Goal: Find specific page/section: Find specific page/section

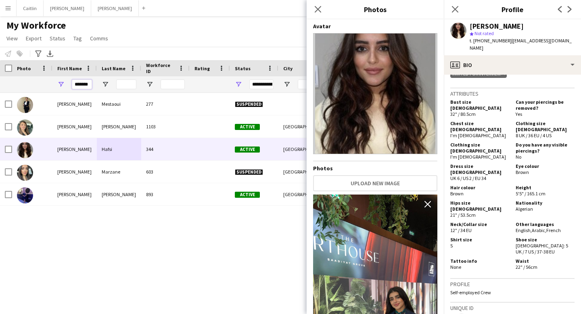
scroll to position [0, 0]
drag, startPoint x: 75, startPoint y: 84, endPoint x: 121, endPoint y: 84, distance: 46.4
click at [121, 84] on div "*******" at bounding box center [437, 84] width 875 height 16
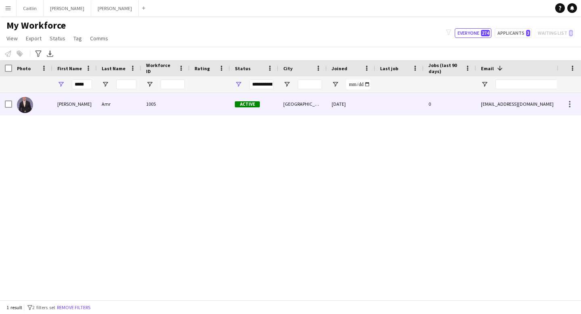
click at [163, 110] on div "1005" at bounding box center [165, 104] width 48 height 22
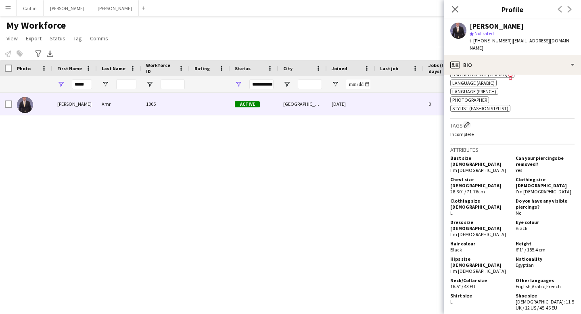
scroll to position [380, 0]
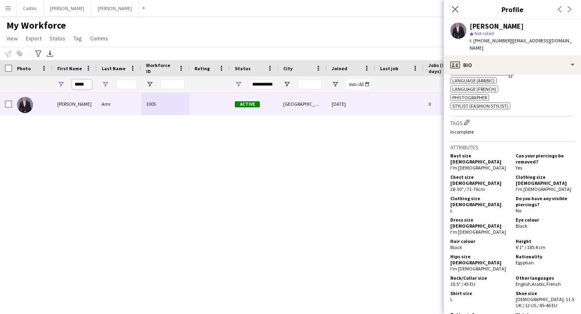
drag, startPoint x: 76, startPoint y: 84, endPoint x: 105, endPoint y: 85, distance: 28.3
click at [105, 85] on div "*****" at bounding box center [437, 84] width 875 height 16
type input "*"
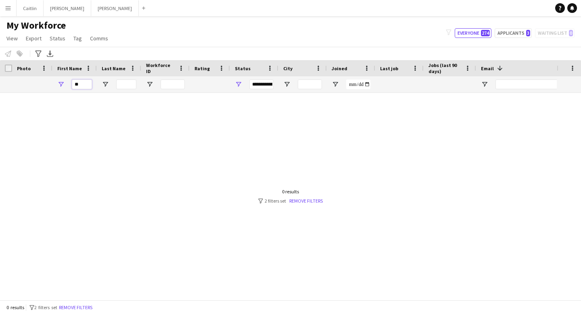
type input "*"
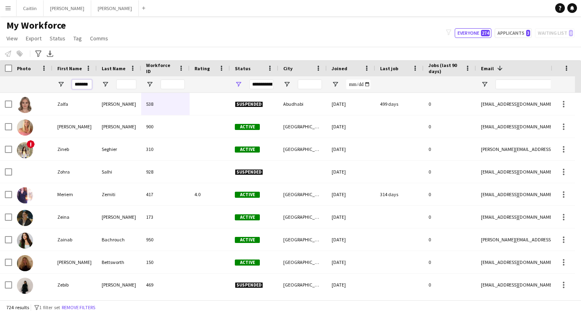
scroll to position [0, 2]
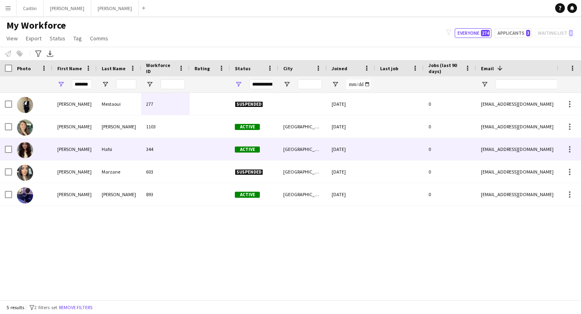
click at [91, 151] on div "[PERSON_NAME]" at bounding box center [74, 149] width 44 height 22
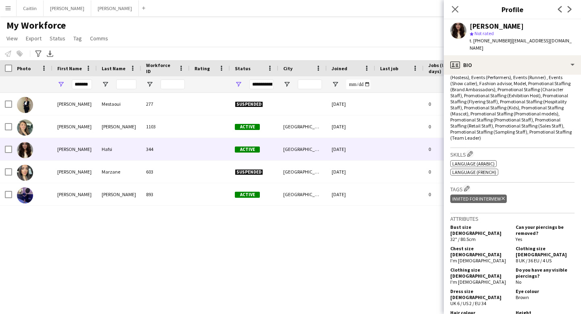
click at [515, 197] on div "Tags Edit crew company tags Invited for interview Delete tag" at bounding box center [512, 198] width 124 height 31
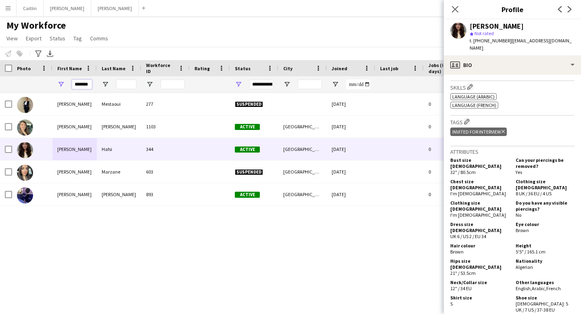
scroll to position [0, 2]
drag, startPoint x: 73, startPoint y: 83, endPoint x: 126, endPoint y: 84, distance: 52.9
click at [126, 84] on div "*******" at bounding box center [437, 84] width 875 height 16
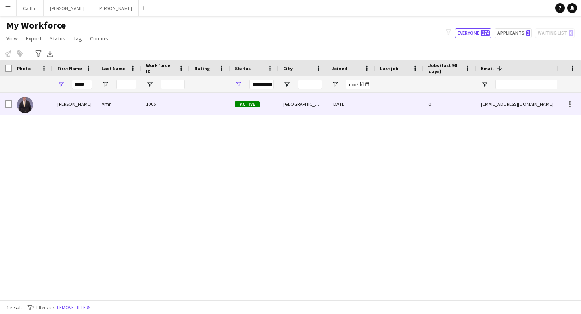
click at [132, 112] on div "Amr" at bounding box center [119, 104] width 44 height 22
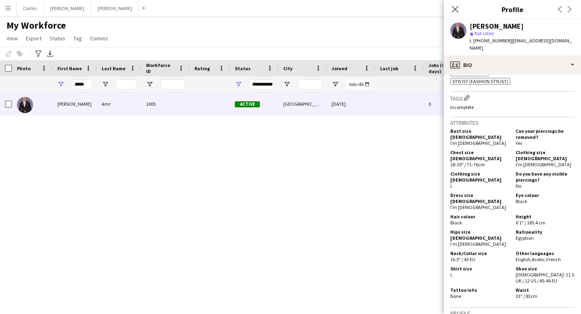
scroll to position [403, 0]
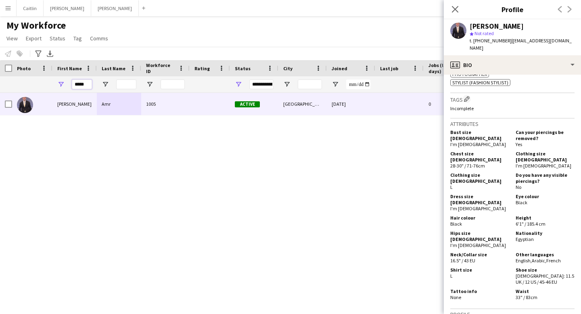
drag, startPoint x: 89, startPoint y: 84, endPoint x: 57, endPoint y: 84, distance: 32.3
click at [57, 84] on div "*****" at bounding box center [74, 84] width 44 height 16
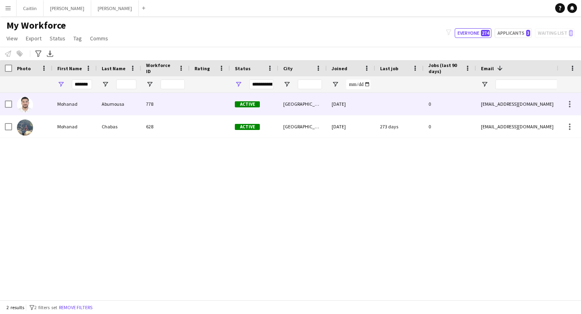
scroll to position [0, 0]
click at [184, 105] on div "778" at bounding box center [165, 104] width 48 height 22
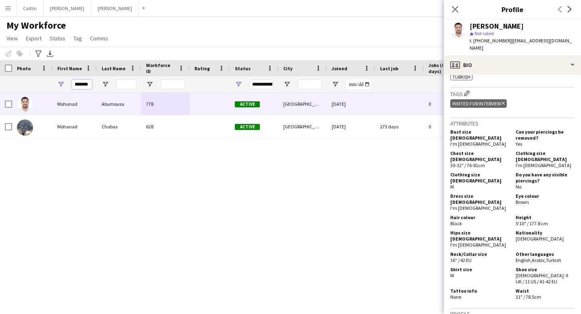
scroll to position [0, 3]
drag, startPoint x: 75, startPoint y: 84, endPoint x: 126, endPoint y: 85, distance: 50.4
click at [126, 85] on div "*******" at bounding box center [437, 84] width 875 height 16
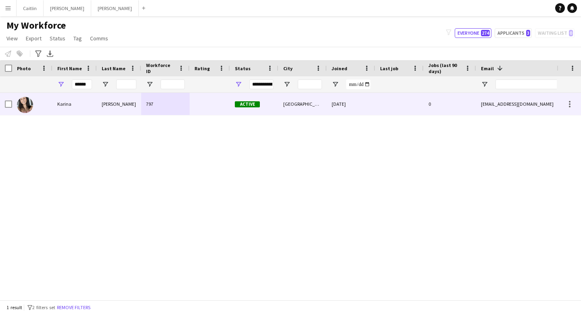
click at [88, 109] on div "Karina" at bounding box center [74, 104] width 44 height 22
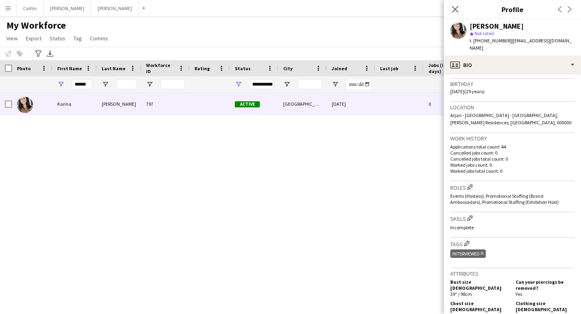
scroll to position [149, 0]
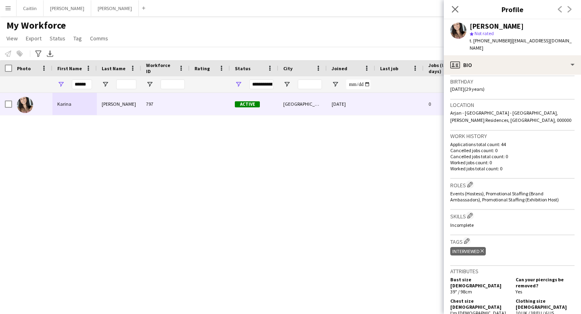
click at [456, 27] on app-user-avatar at bounding box center [458, 31] width 16 height 16
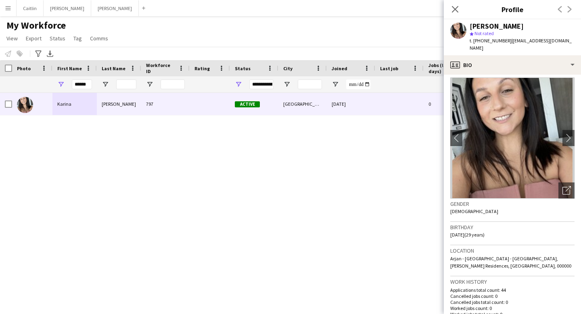
scroll to position [0, 0]
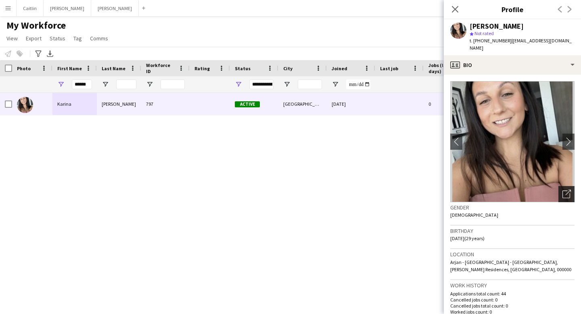
click at [567, 190] on icon at bounding box center [568, 193] width 6 height 6
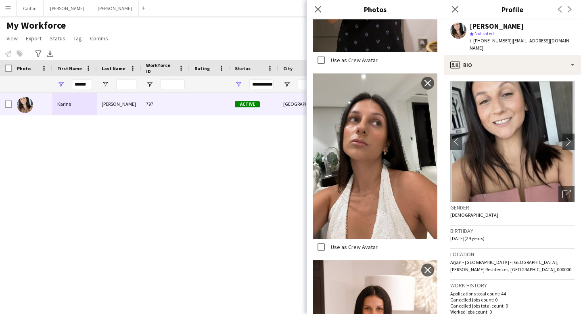
scroll to position [836, 0]
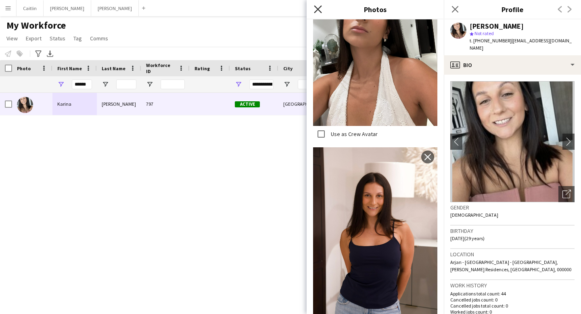
click at [317, 8] on icon "Close pop-in" at bounding box center [318, 9] width 8 height 8
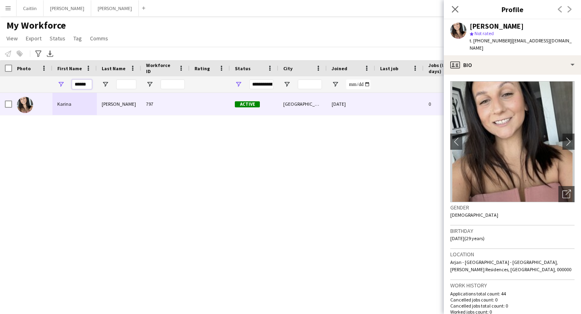
drag, startPoint x: 90, startPoint y: 83, endPoint x: 65, endPoint y: 83, distance: 25.0
click at [65, 83] on div "******" at bounding box center [74, 84] width 44 height 16
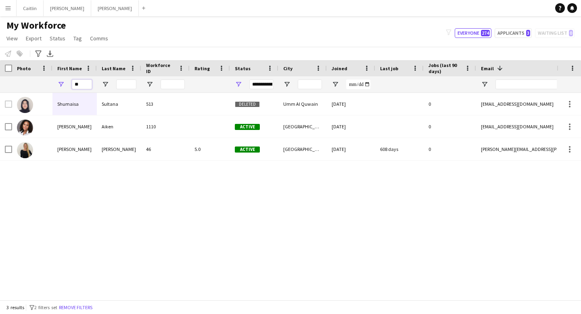
type input "*"
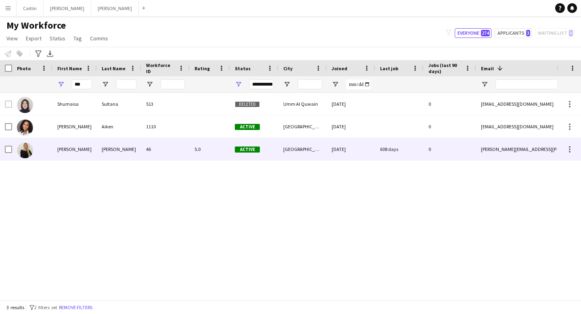
click at [121, 155] on div "[PERSON_NAME]" at bounding box center [119, 149] width 44 height 22
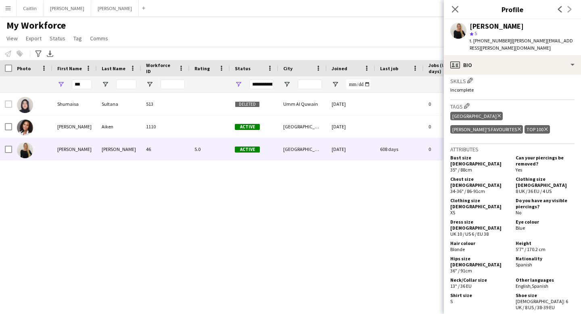
scroll to position [302, 0]
drag, startPoint x: 83, startPoint y: 82, endPoint x: 55, endPoint y: 82, distance: 27.8
click at [55, 82] on div "***" at bounding box center [74, 84] width 44 height 16
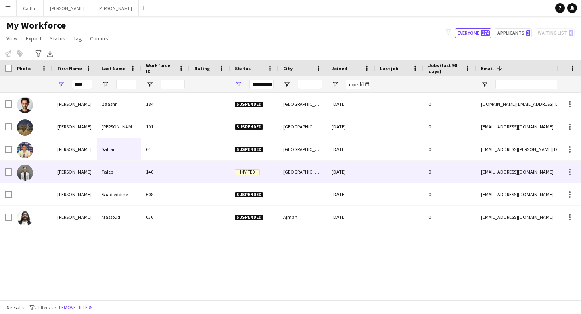
click at [126, 168] on div "Taleb" at bounding box center [119, 172] width 44 height 22
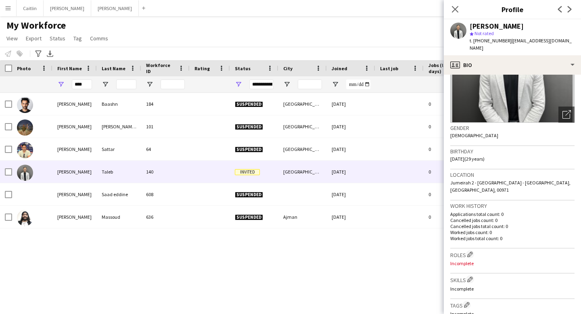
scroll to position [0, 0]
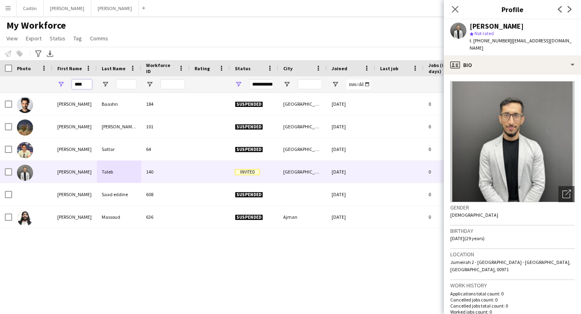
drag, startPoint x: 85, startPoint y: 83, endPoint x: 52, endPoint y: 83, distance: 32.3
click at [52, 83] on div "****" at bounding box center [74, 84] width 44 height 16
type input "*"
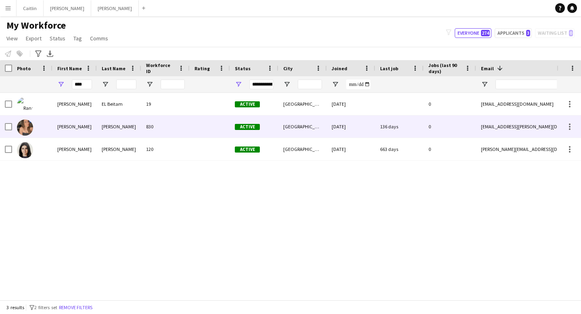
click at [88, 127] on div "[PERSON_NAME]" at bounding box center [74, 126] width 44 height 22
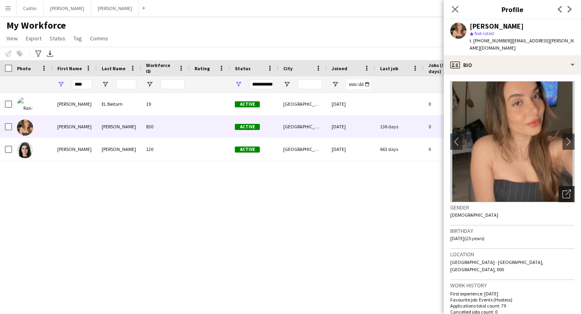
click at [565, 190] on icon "Open photos pop-in" at bounding box center [567, 194] width 8 height 8
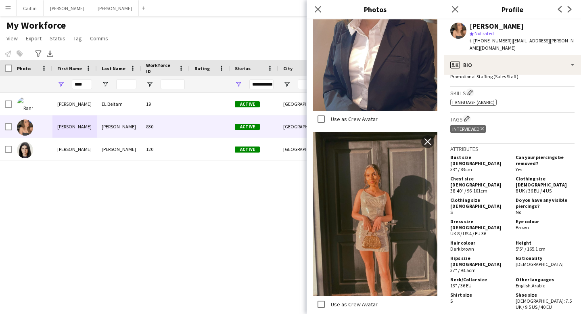
scroll to position [861, 0]
drag, startPoint x: 88, startPoint y: 84, endPoint x: 52, endPoint y: 84, distance: 35.9
click at [52, 84] on div "****" at bounding box center [74, 84] width 44 height 16
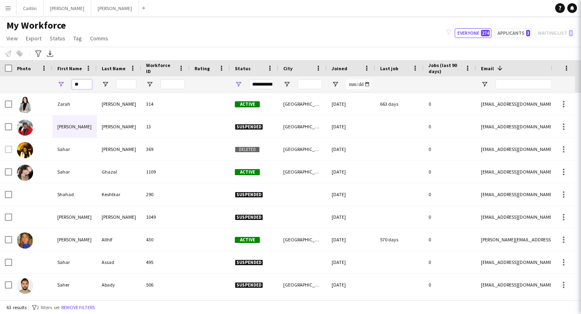
type input "*"
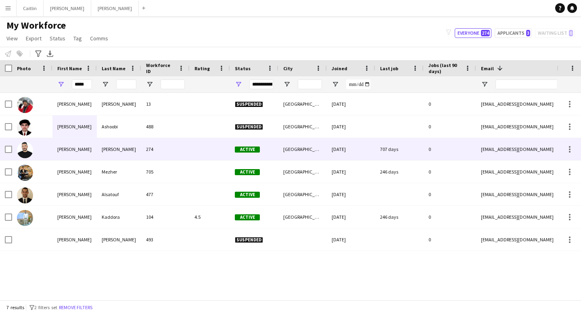
click at [81, 151] on div "[PERSON_NAME]" at bounding box center [74, 149] width 44 height 22
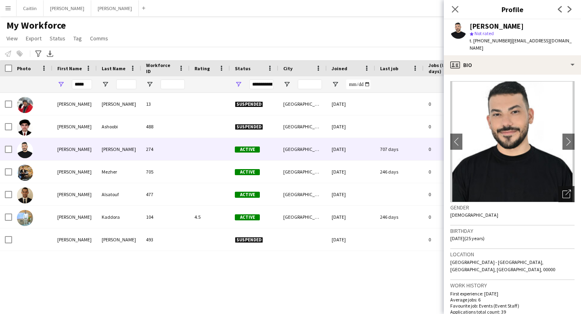
click at [568, 192] on icon "Open photos pop-in" at bounding box center [567, 194] width 8 height 8
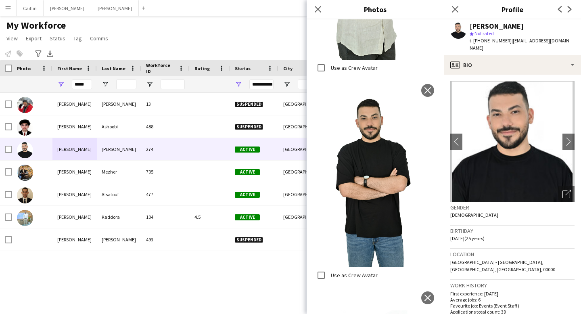
scroll to position [0, 0]
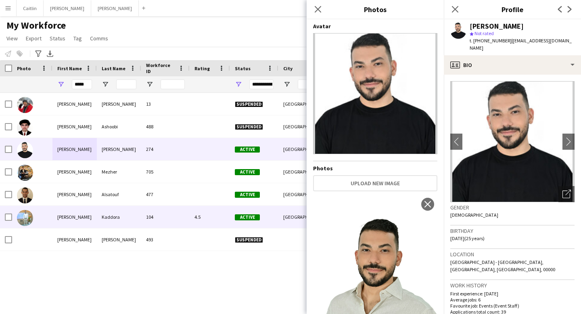
click at [153, 219] on div "104" at bounding box center [165, 217] width 48 height 22
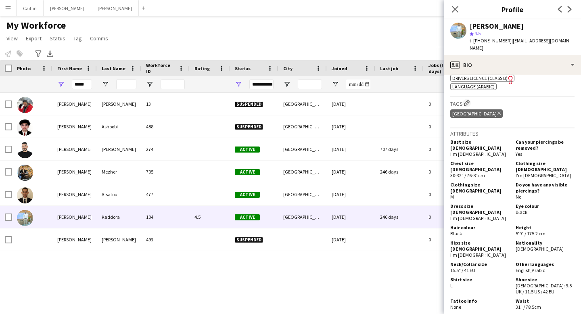
scroll to position [368, 0]
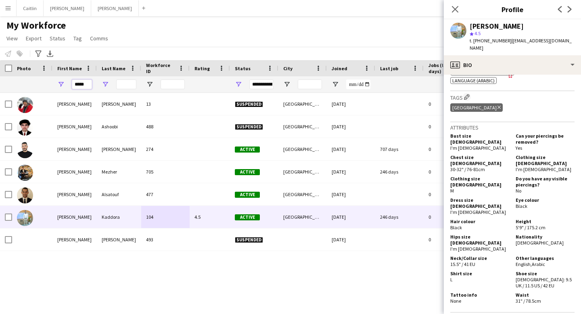
drag, startPoint x: 76, startPoint y: 85, endPoint x: 105, endPoint y: 85, distance: 29.5
click at [105, 85] on div "*****" at bounding box center [437, 84] width 875 height 16
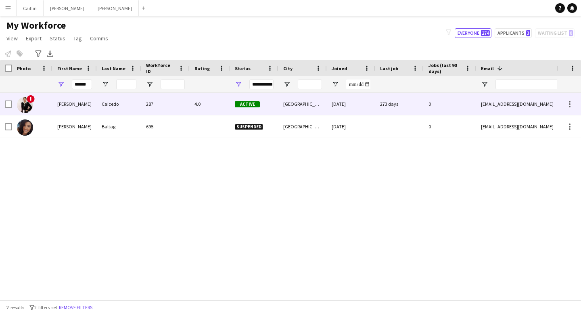
click at [110, 103] on div "Caicedo" at bounding box center [119, 104] width 44 height 22
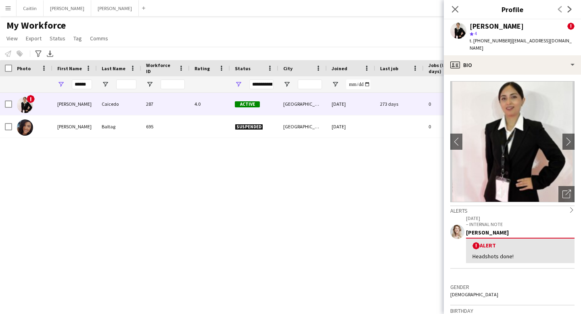
click at [557, 182] on img at bounding box center [512, 141] width 124 height 121
click at [564, 190] on icon "Open photos pop-in" at bounding box center [567, 194] width 8 height 8
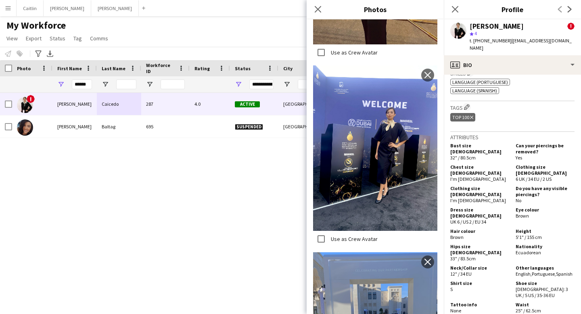
scroll to position [444, 0]
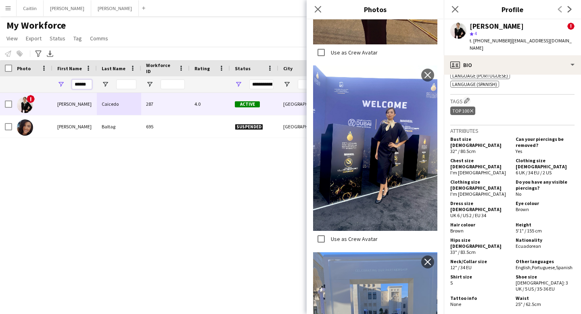
drag, startPoint x: 91, startPoint y: 85, endPoint x: 61, endPoint y: 85, distance: 29.9
click at [61, 85] on div "******" at bounding box center [74, 84] width 44 height 16
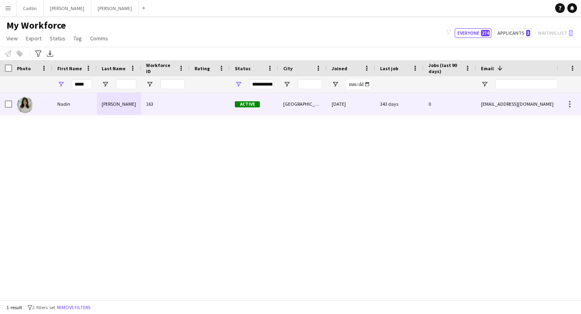
click at [105, 104] on div "[PERSON_NAME]" at bounding box center [119, 104] width 44 height 22
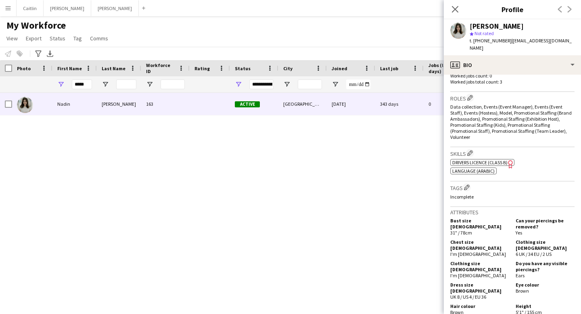
scroll to position [349, 0]
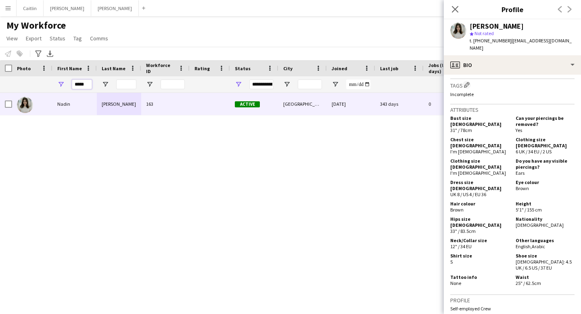
drag, startPoint x: 88, startPoint y: 86, endPoint x: 65, endPoint y: 86, distance: 23.0
click at [64, 86] on div "*****" at bounding box center [74, 84] width 44 height 16
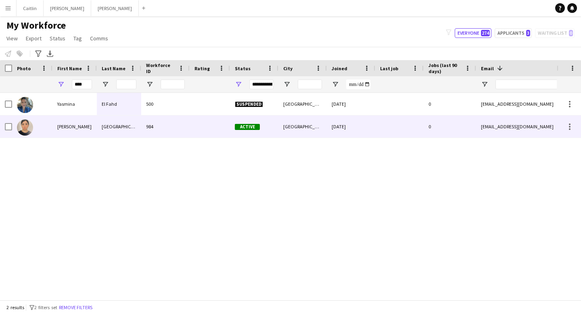
click at [81, 131] on div "[PERSON_NAME]" at bounding box center [74, 126] width 44 height 22
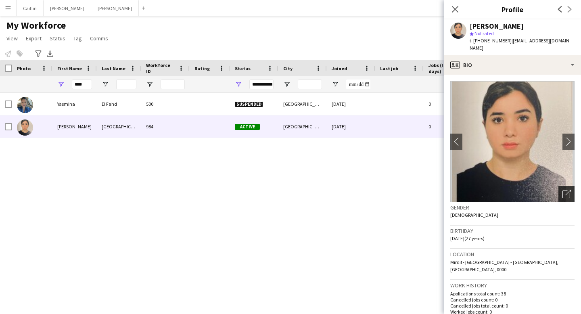
click at [563, 186] on div "Open photos pop-in" at bounding box center [566, 194] width 16 height 16
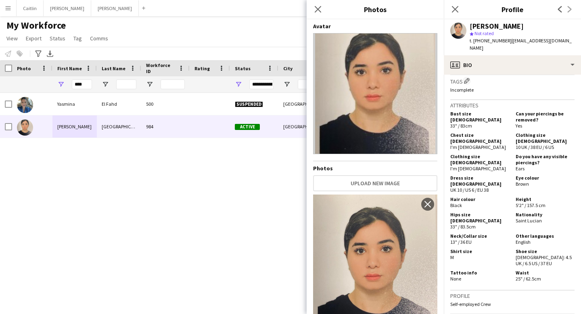
scroll to position [304, 0]
drag, startPoint x: 87, startPoint y: 84, endPoint x: 52, endPoint y: 84, distance: 34.7
click at [52, 84] on div "****" at bounding box center [74, 84] width 44 height 16
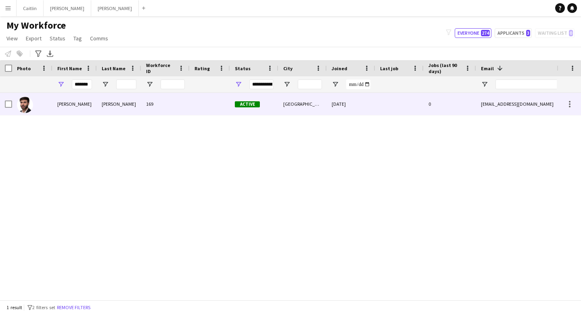
click at [77, 109] on div "[PERSON_NAME]" at bounding box center [74, 104] width 44 height 22
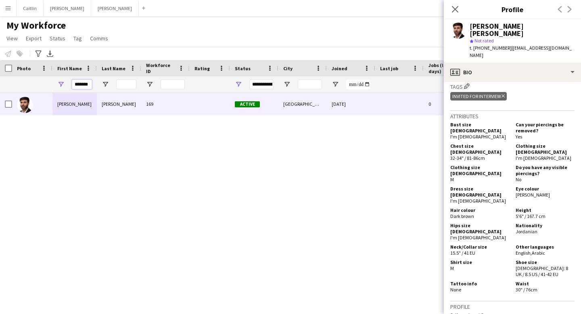
drag, startPoint x: 75, startPoint y: 83, endPoint x: 128, endPoint y: 83, distance: 52.9
click at [128, 83] on div "*******" at bounding box center [437, 84] width 875 height 16
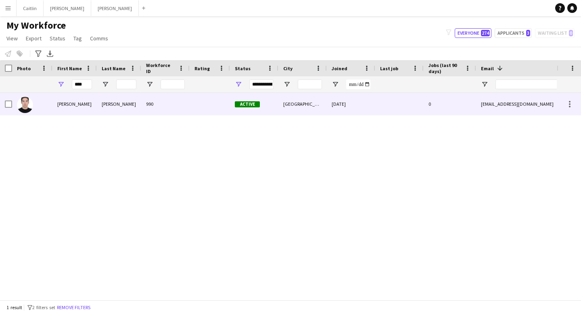
click at [142, 105] on div "990" at bounding box center [165, 104] width 48 height 22
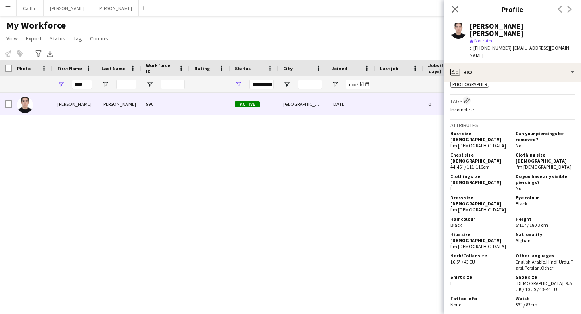
scroll to position [388, 0]
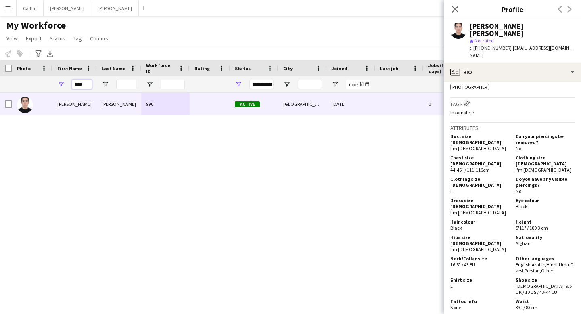
drag, startPoint x: 86, startPoint y: 84, endPoint x: 46, endPoint y: 82, distance: 40.4
click at [46, 83] on div "****" at bounding box center [437, 84] width 875 height 16
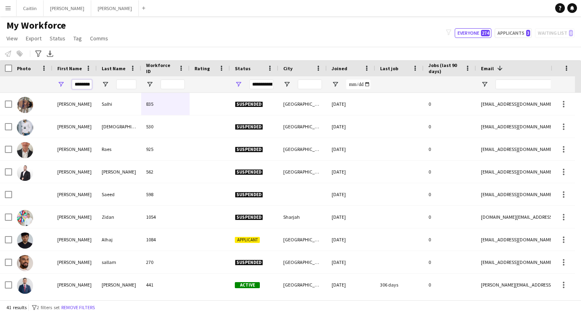
scroll to position [0, 8]
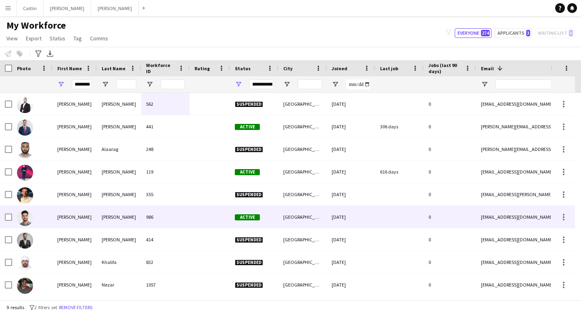
click at [119, 220] on div "[PERSON_NAME]" at bounding box center [119, 217] width 44 height 22
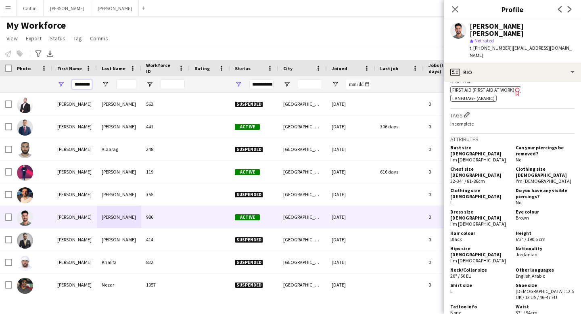
scroll to position [0, 0]
drag, startPoint x: 90, startPoint y: 85, endPoint x: 71, endPoint y: 85, distance: 19.4
click at [71, 85] on div "********" at bounding box center [74, 84] width 44 height 16
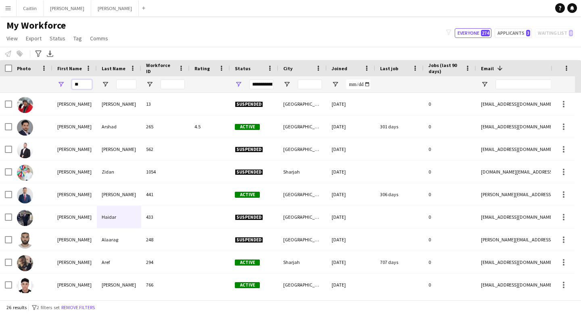
type input "*"
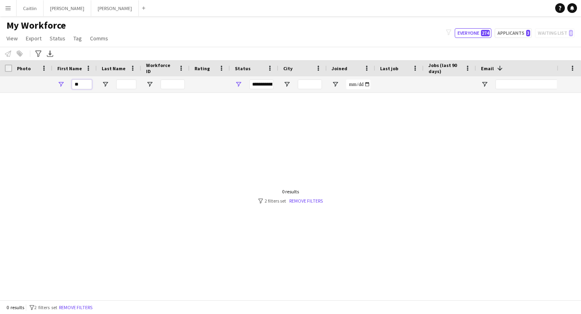
type input "*"
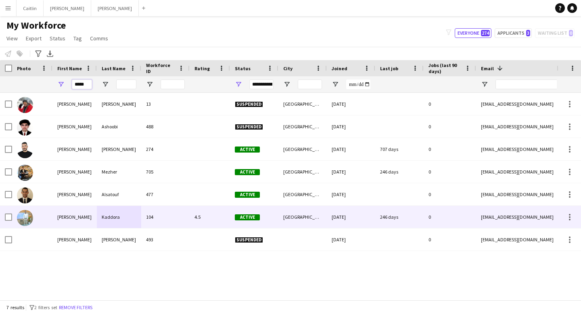
type input "*****"
click at [111, 213] on div "Kaddora" at bounding box center [119, 217] width 44 height 22
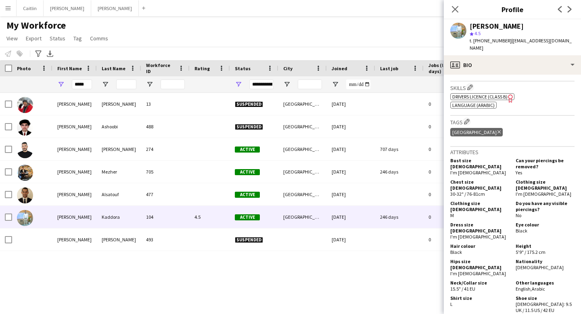
scroll to position [347, 0]
